Goal: Information Seeking & Learning: Learn about a topic

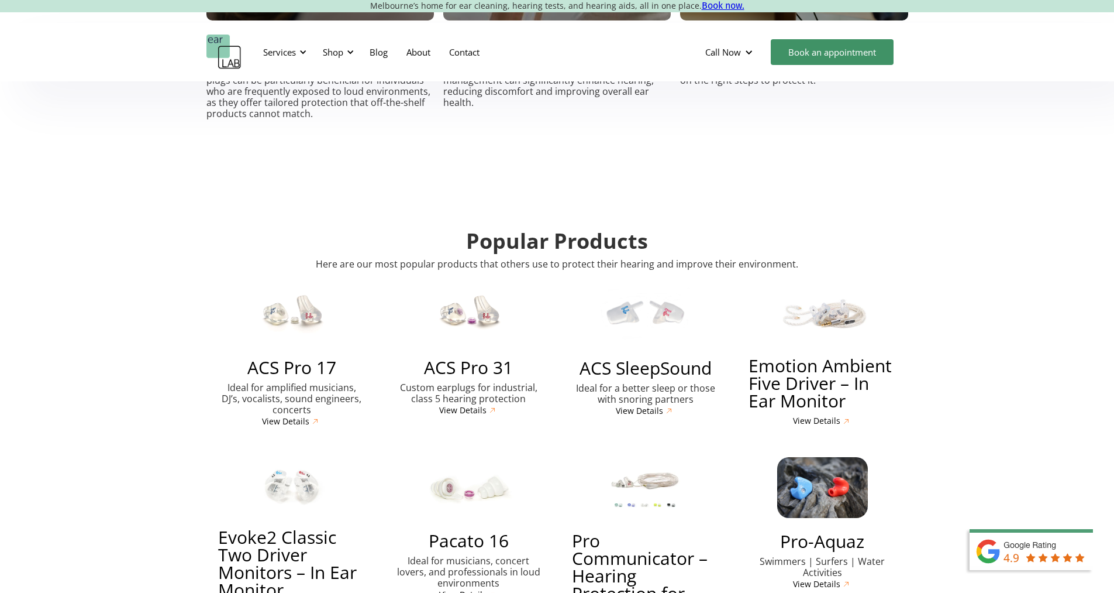
scroll to position [2165, 0]
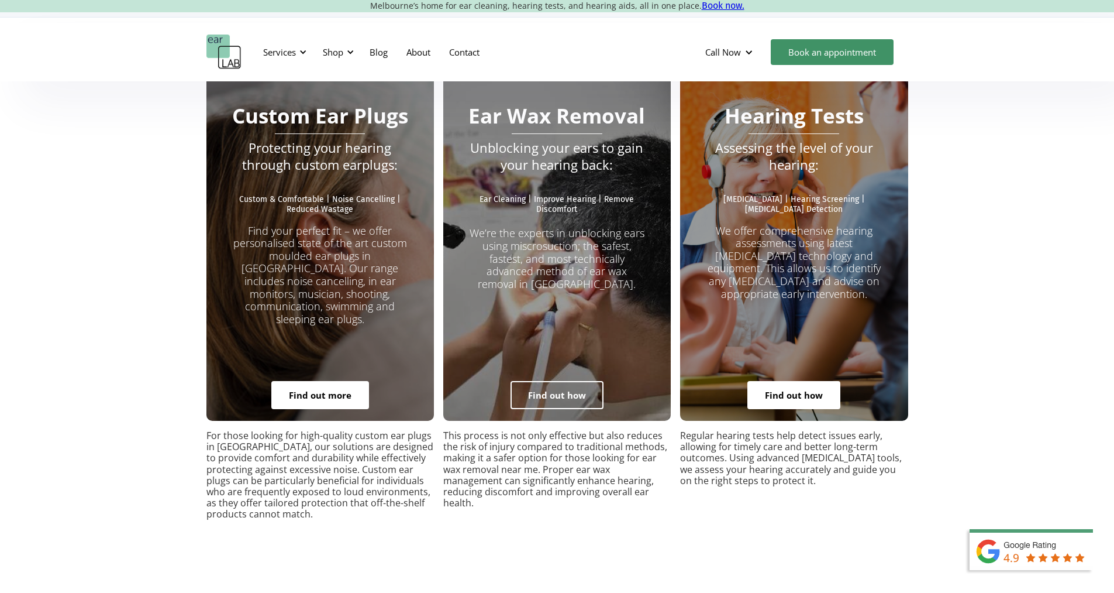
click at [560, 381] on link "Find out how" at bounding box center [557, 395] width 93 height 28
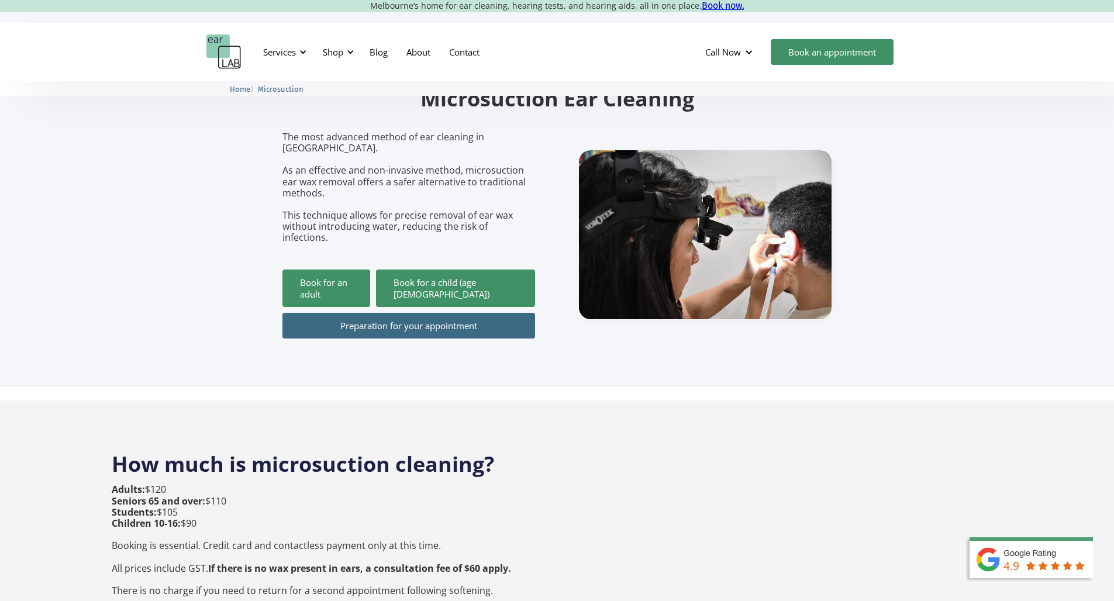
scroll to position [191, 0]
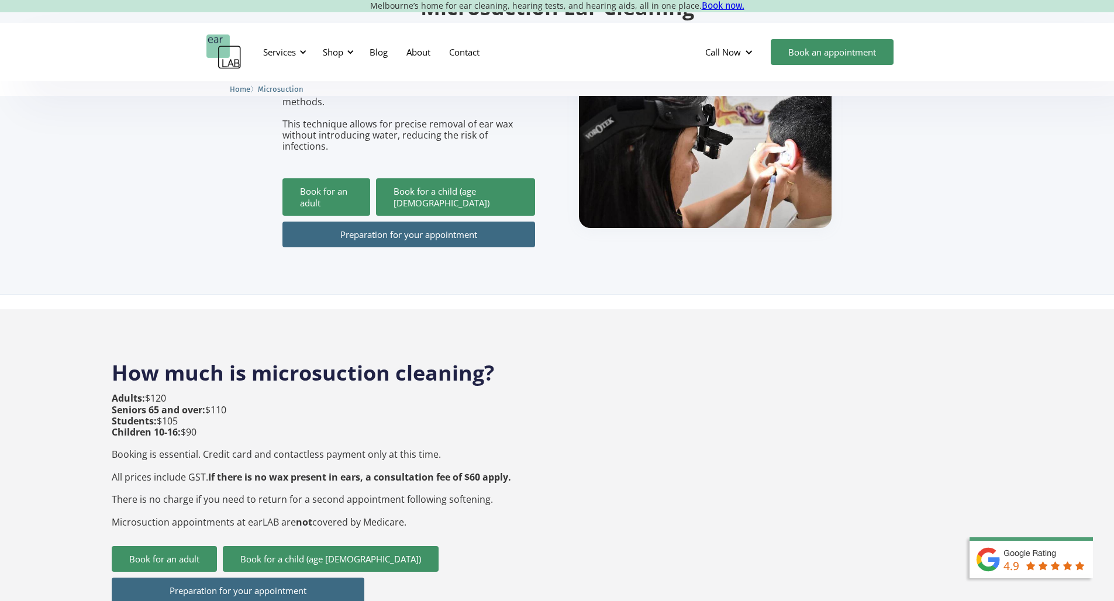
click at [435, 222] on link "Preparation for your appointment" at bounding box center [409, 235] width 253 height 26
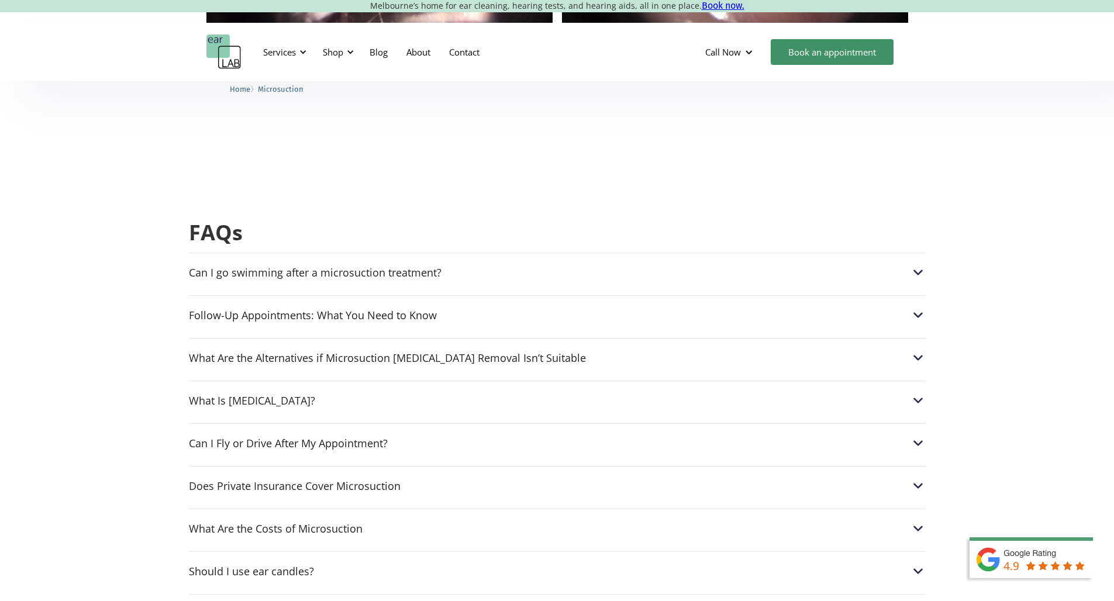
scroll to position [2809, 0]
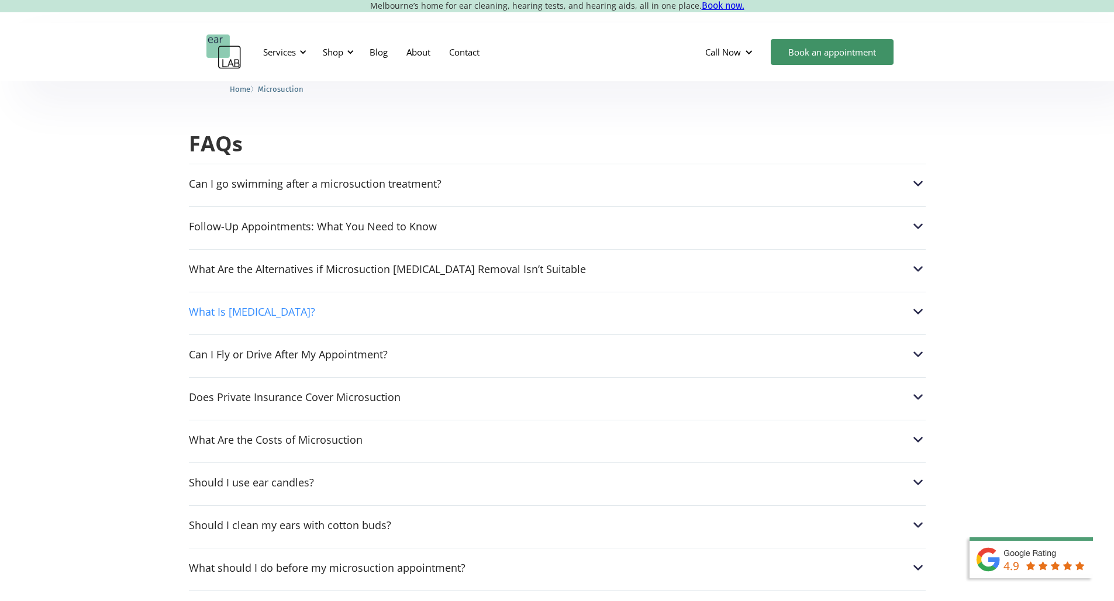
click at [336, 304] on div "What Is [MEDICAL_DATA]?" at bounding box center [557, 311] width 737 height 15
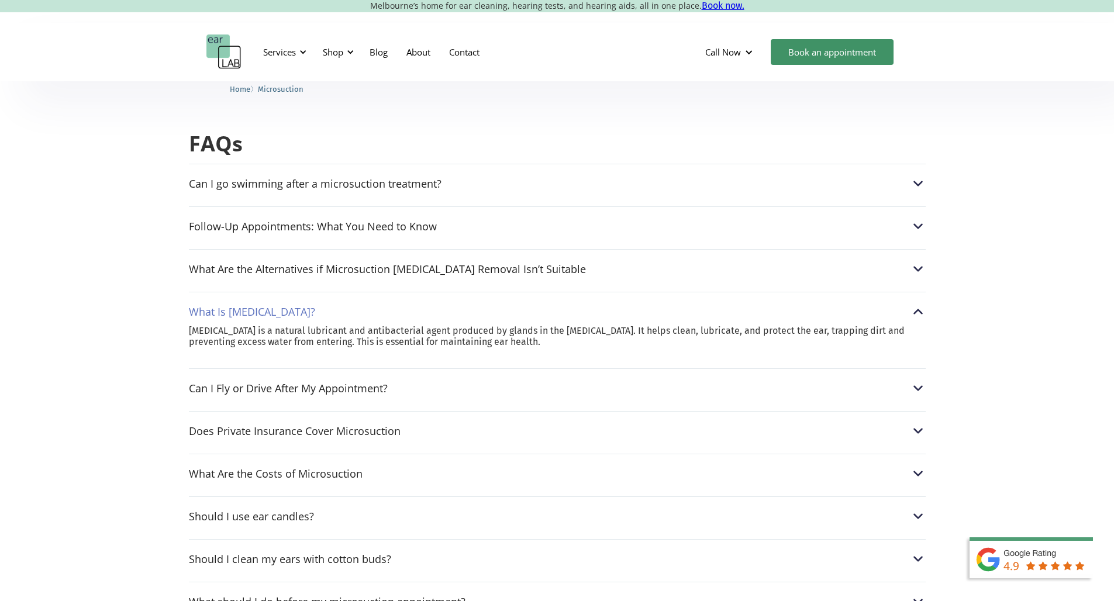
click at [388, 304] on div "What Is Earwax?" at bounding box center [557, 311] width 737 height 15
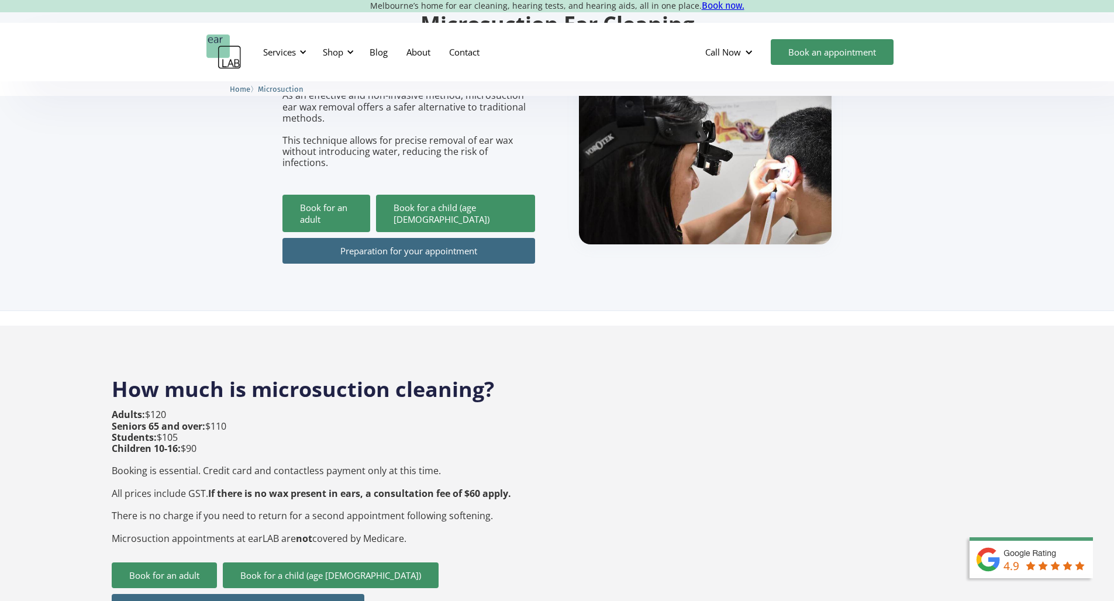
scroll to position [0, 0]
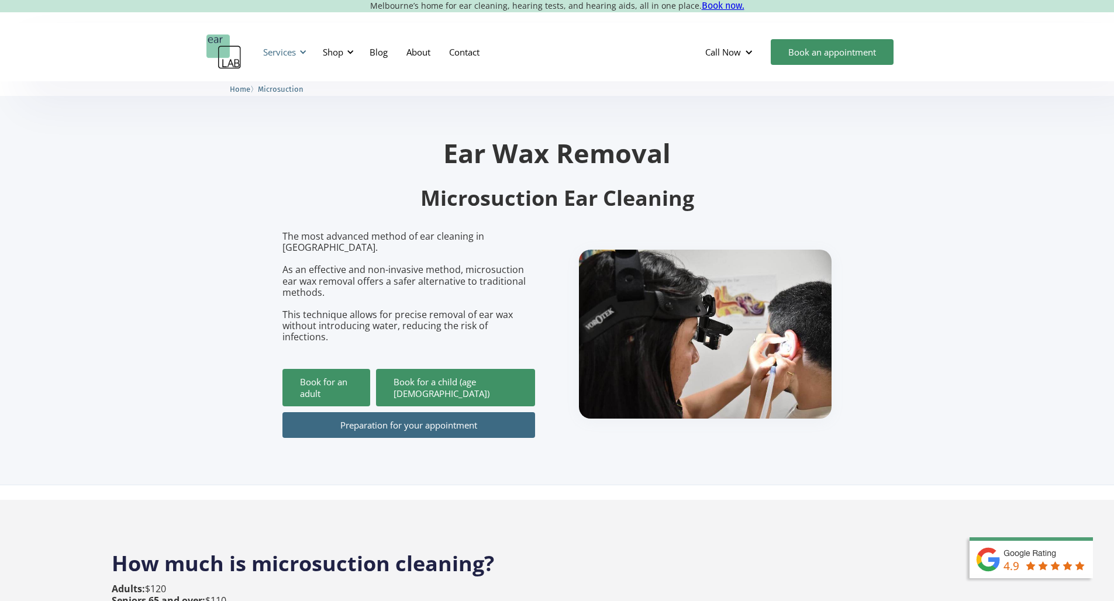
click at [305, 54] on div at bounding box center [303, 52] width 8 height 8
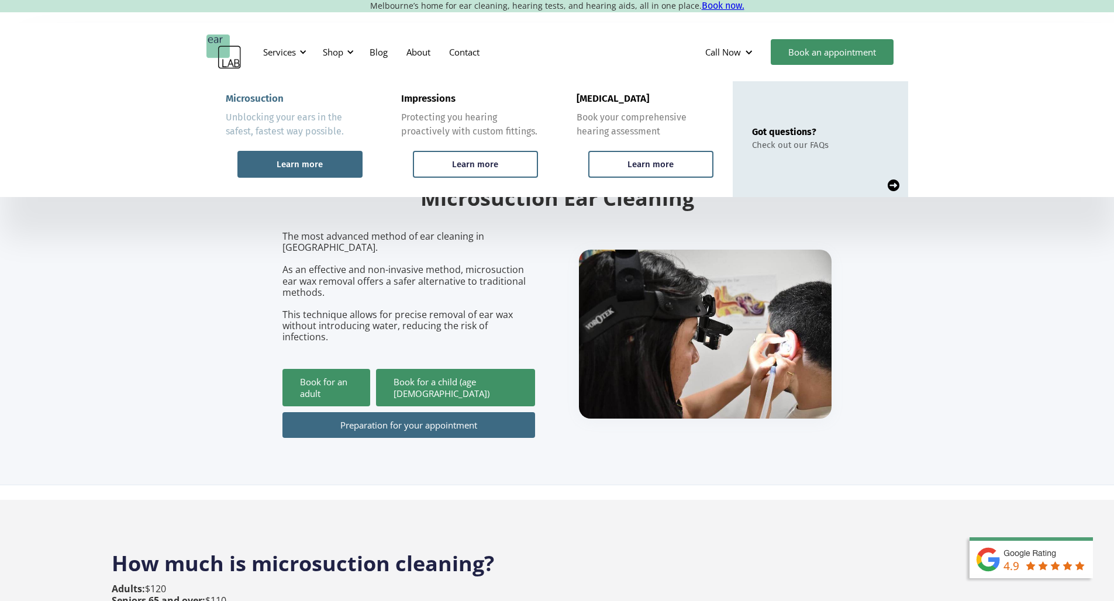
click at [332, 167] on div "Learn more" at bounding box center [300, 164] width 125 height 27
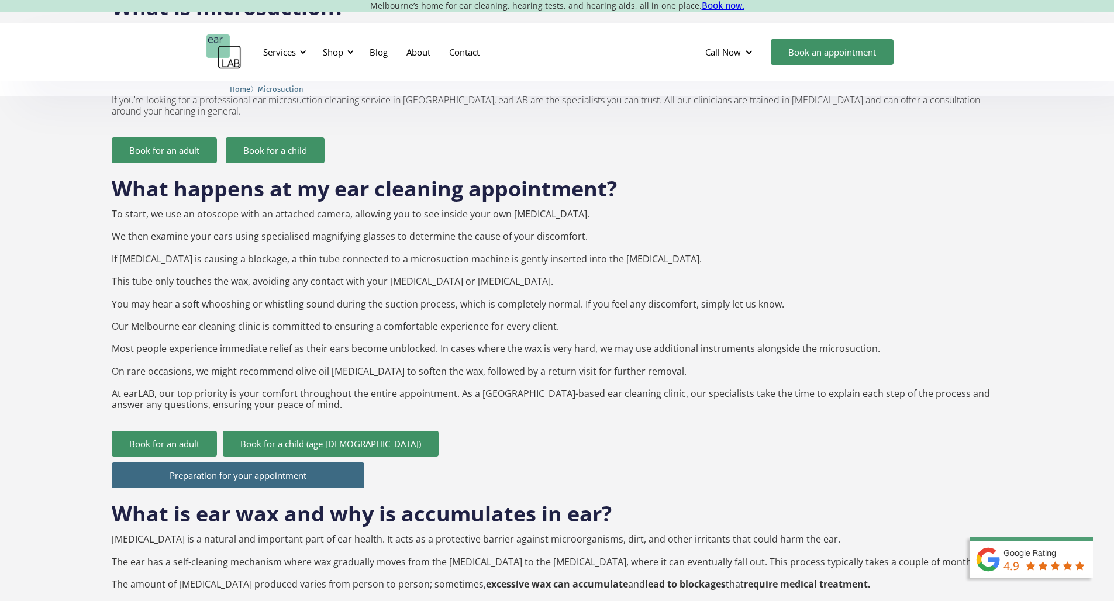
scroll to position [972, 0]
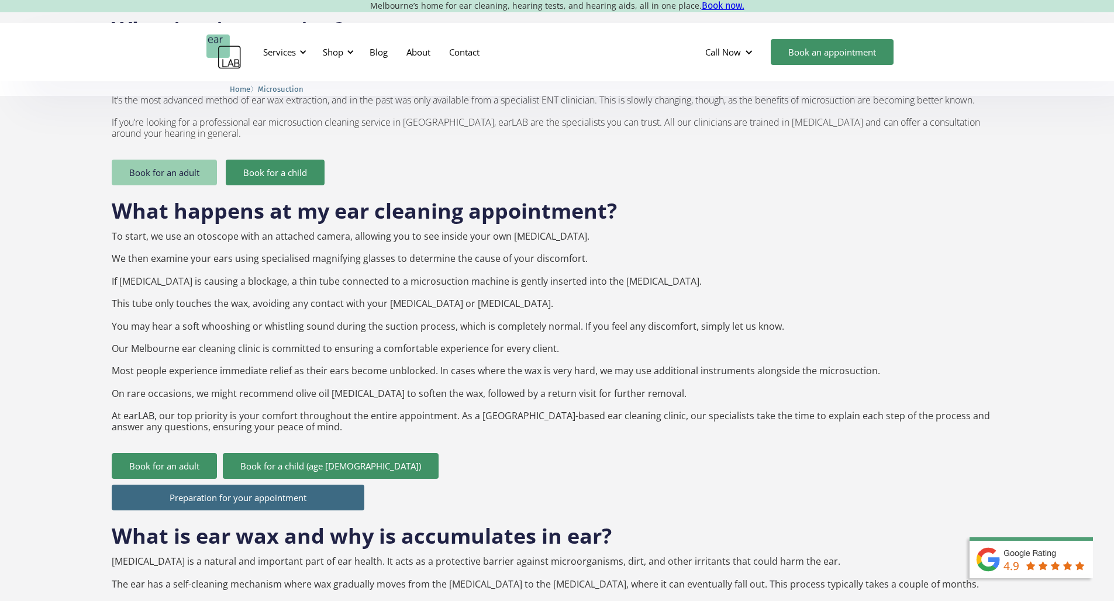
click at [169, 160] on link "Book for an adult" at bounding box center [164, 173] width 105 height 26
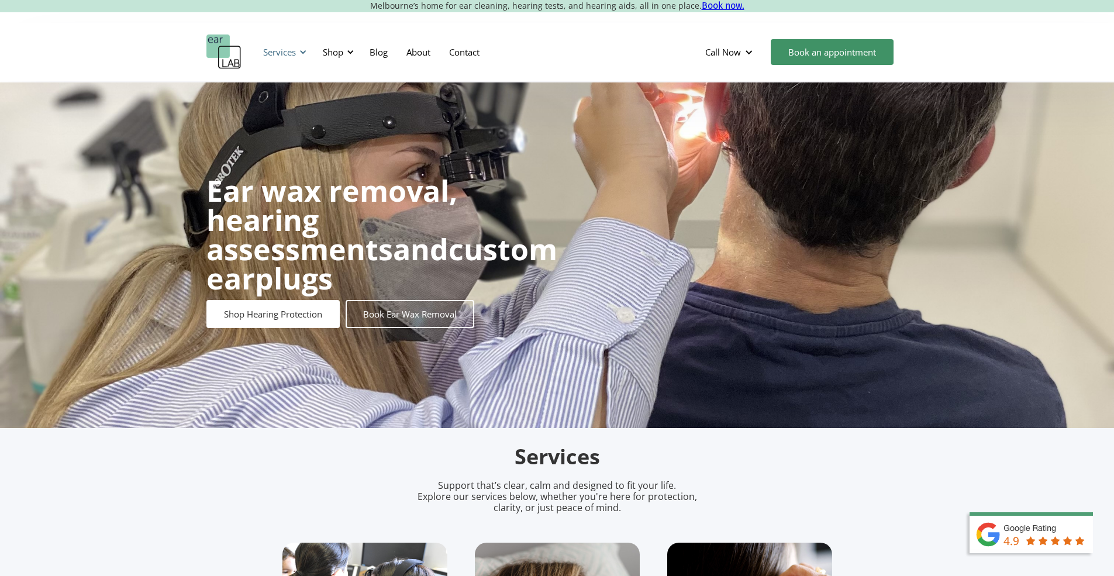
click at [306, 53] on div at bounding box center [303, 52] width 8 height 8
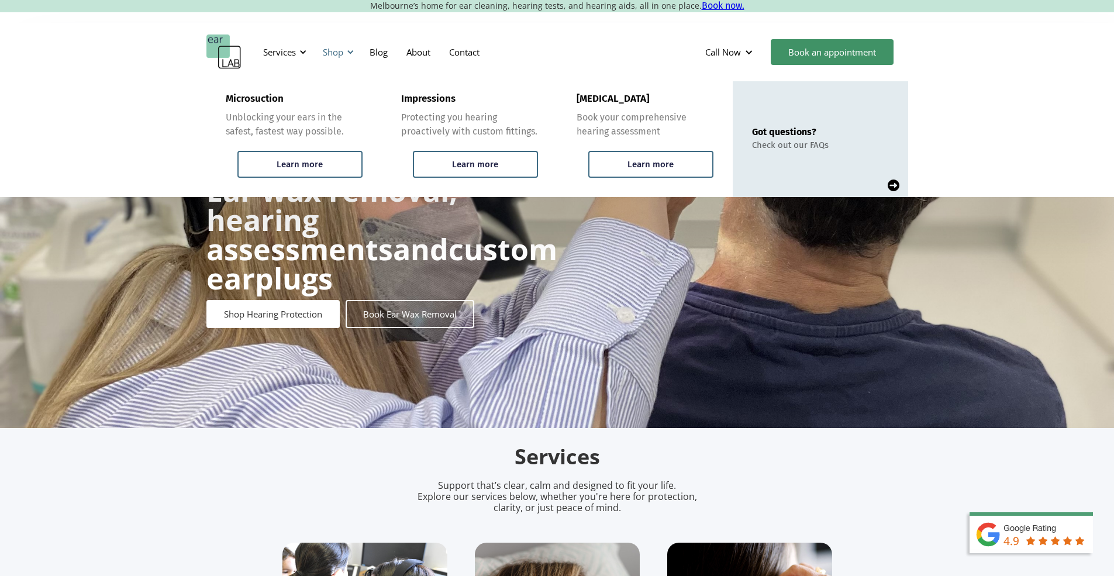
click at [354, 54] on div at bounding box center [350, 52] width 8 height 8
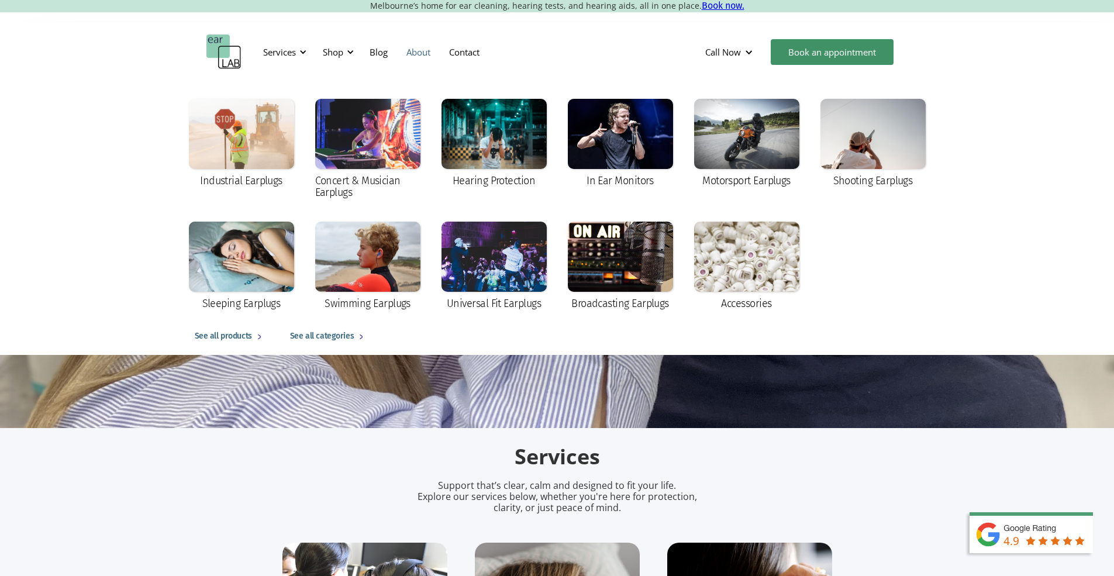
click at [429, 56] on link "About" at bounding box center [418, 52] width 43 height 34
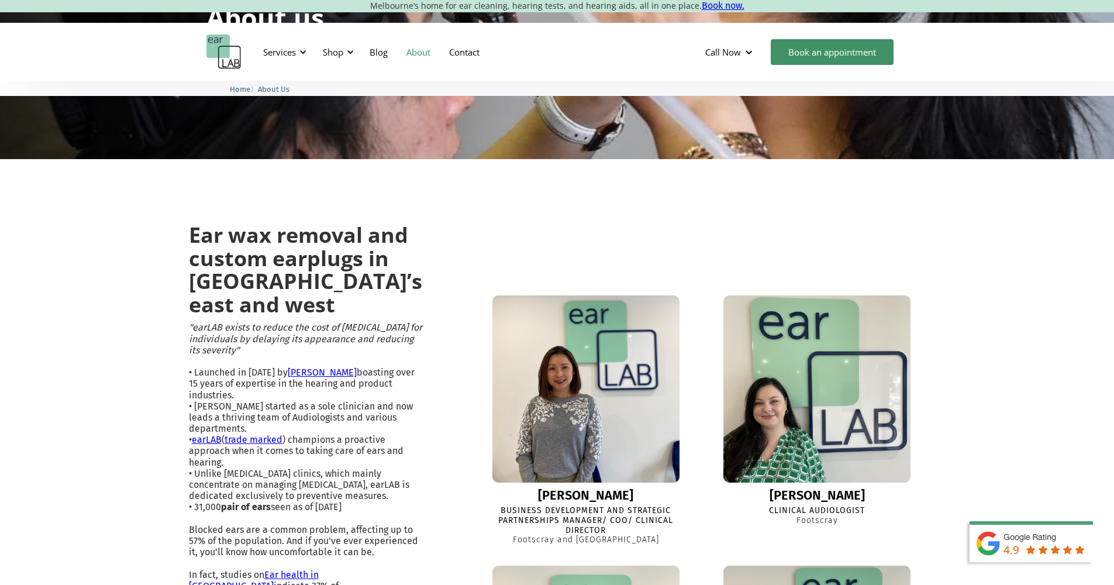
scroll to position [269, 0]
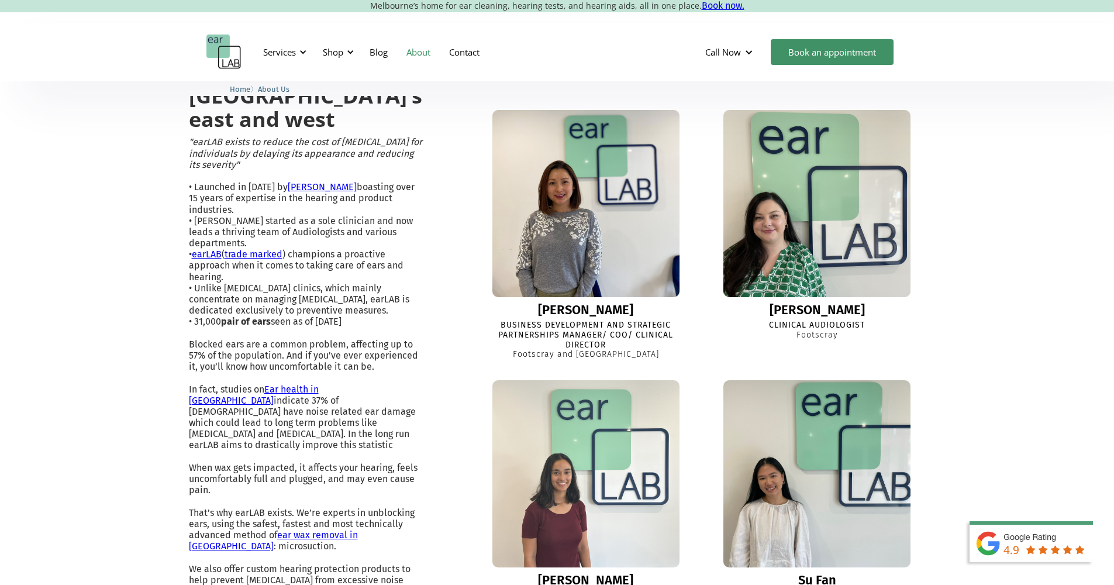
scroll to position [252, 0]
